Goal: Find specific page/section: Find specific page/section

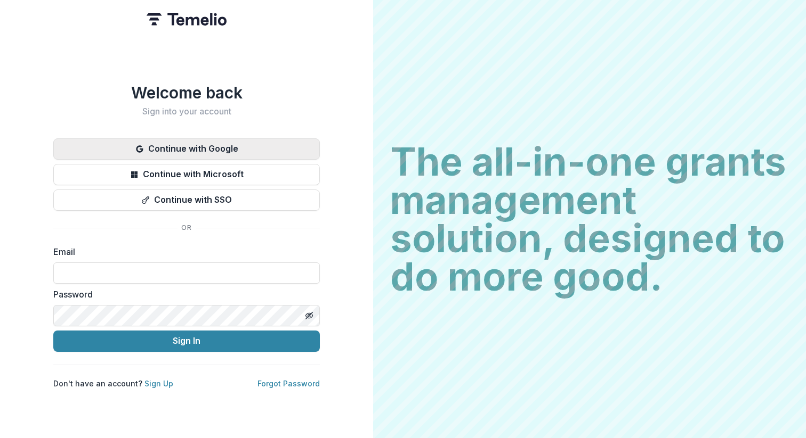
click at [255, 142] on button "Continue with Google" at bounding box center [186, 149] width 266 height 21
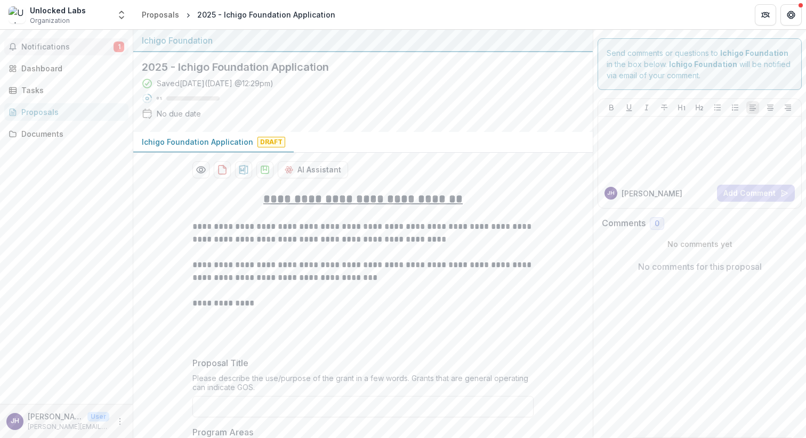
click at [109, 43] on span "Notifications" at bounding box center [67, 47] width 92 height 9
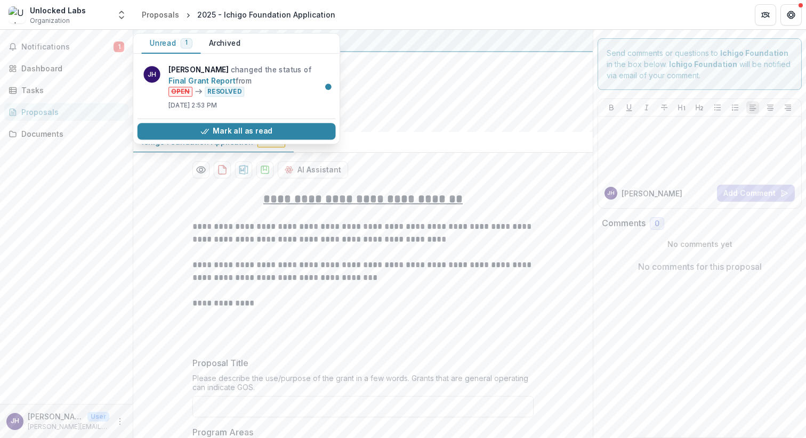
click at [66, 191] on div "Notifications 1 Unread 1 Archived [PERSON_NAME] changed the status of Final Gra…" at bounding box center [66, 217] width 133 height 375
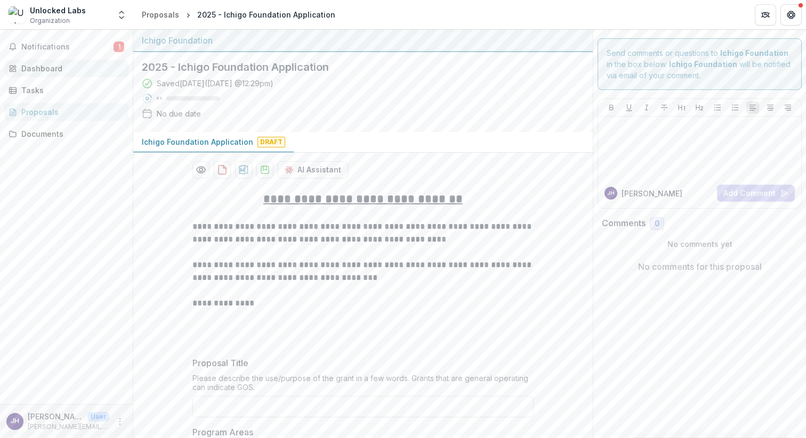
click at [42, 64] on div "Dashboard" at bounding box center [70, 68] width 99 height 11
